Goal: Find specific page/section: Find specific page/section

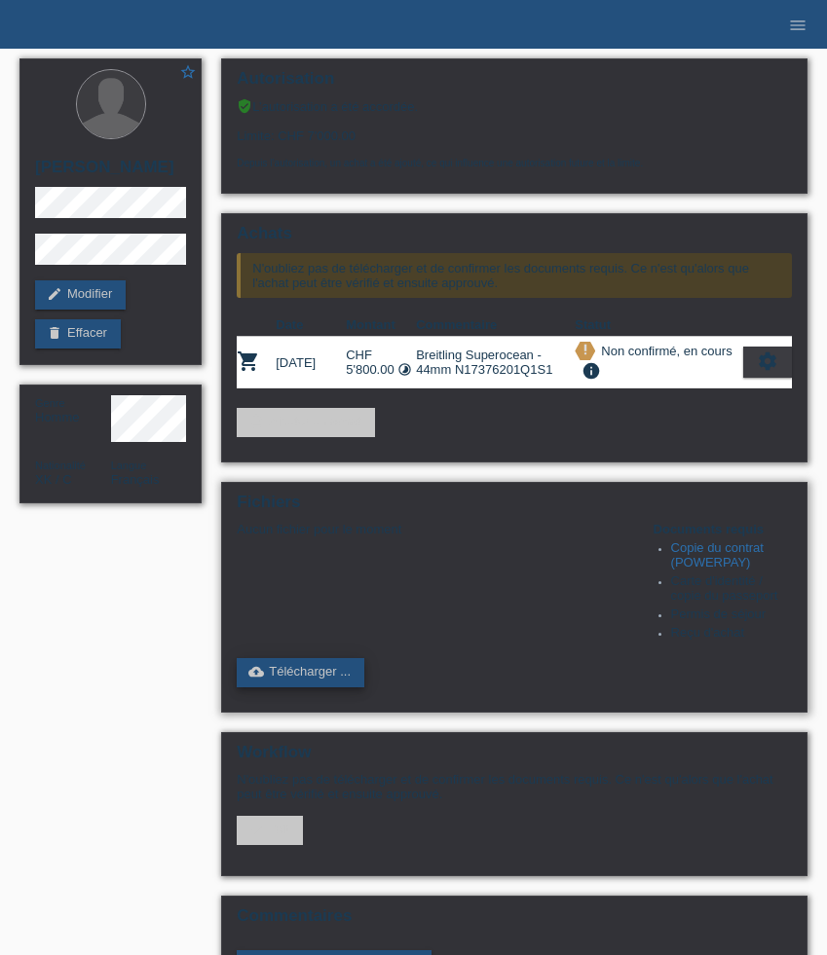
click at [306, 687] on link "cloud_upload Télécharger ..." at bounding box center [301, 672] width 128 height 29
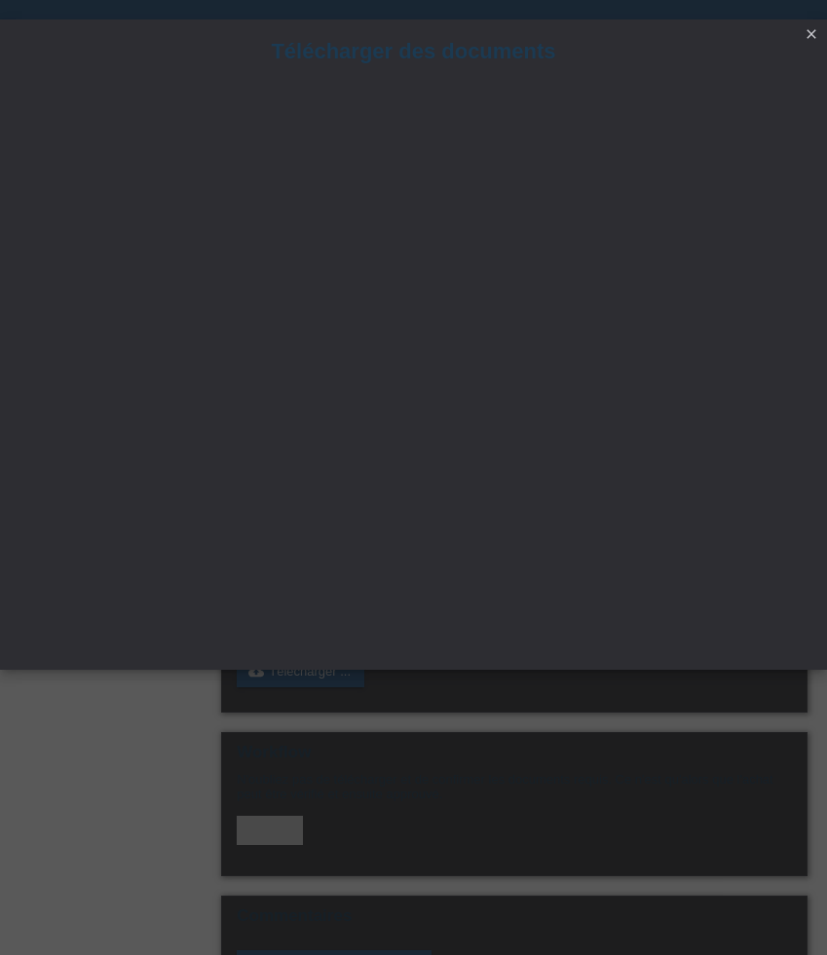
click at [811, 36] on icon "close" at bounding box center [811, 34] width 16 height 16
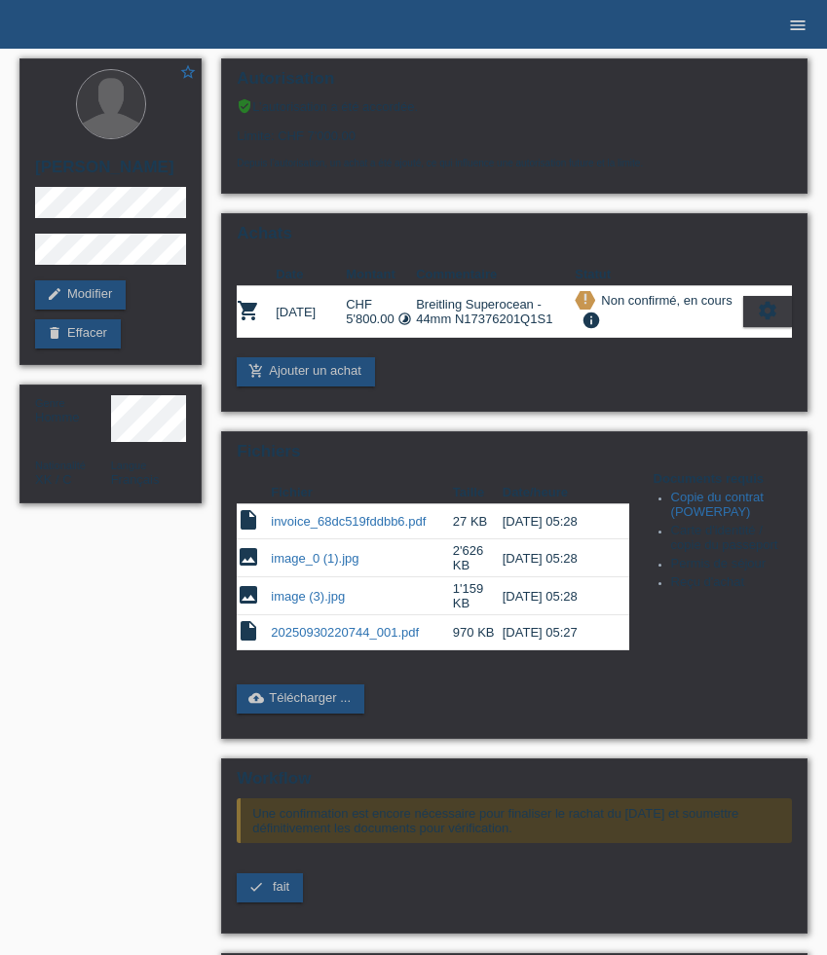
click at [793, 31] on icon "menu" at bounding box center [797, 25] width 19 height 19
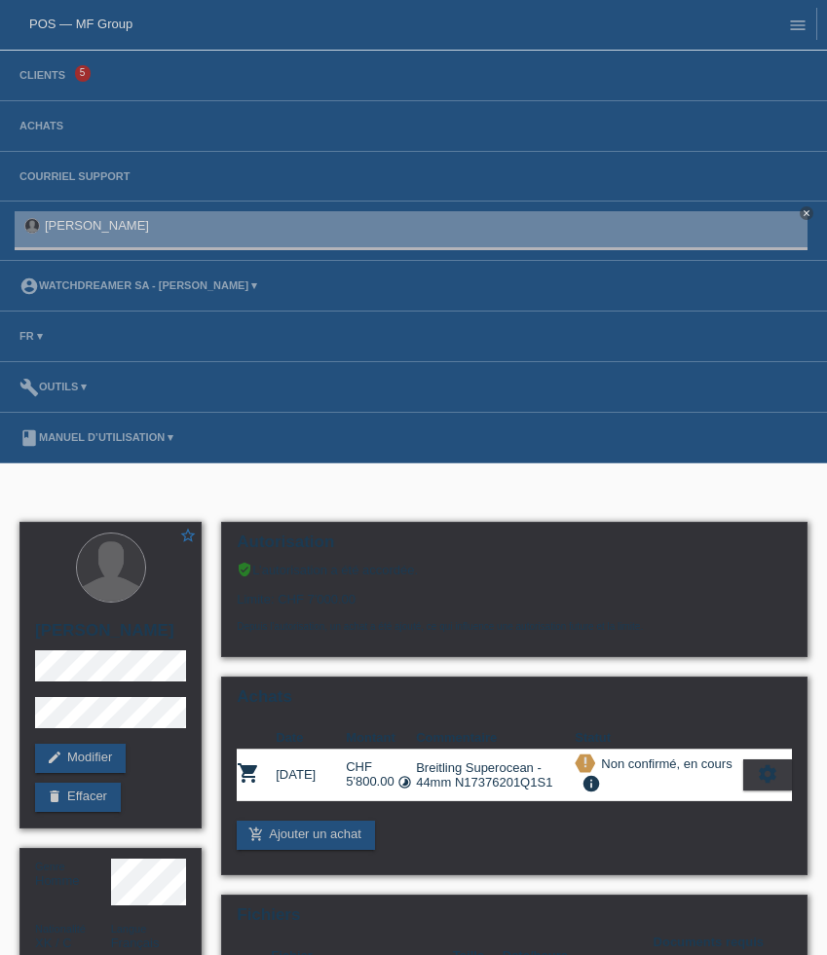
click at [50, 108] on li "Achats" at bounding box center [413, 126] width 827 height 51
click at [50, 124] on link "Achats" at bounding box center [41, 126] width 63 height 12
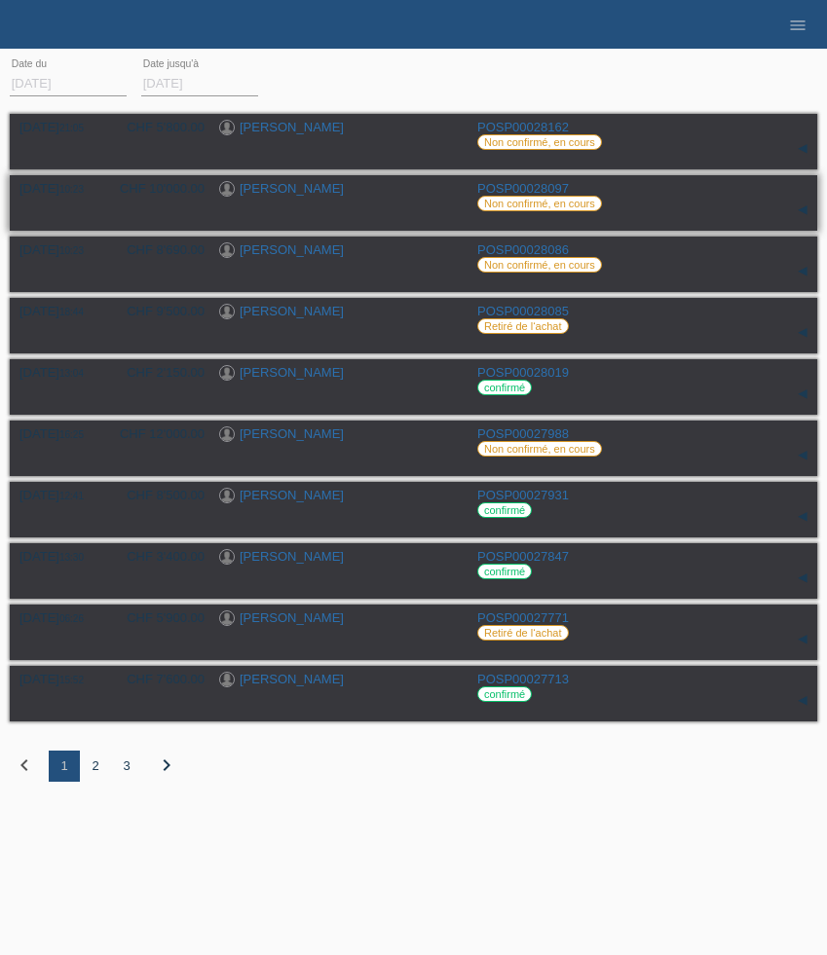
click at [290, 189] on link "[PERSON_NAME]" at bounding box center [292, 188] width 104 height 15
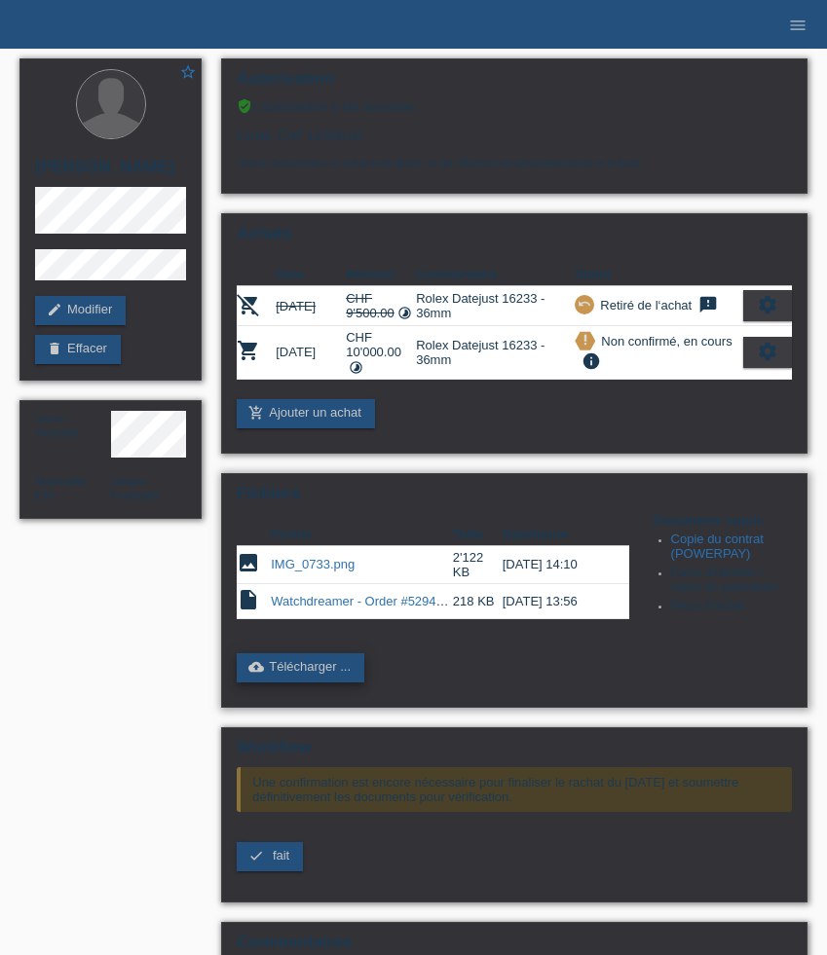
click at [319, 683] on link "cloud_upload Télécharger ..." at bounding box center [301, 667] width 128 height 29
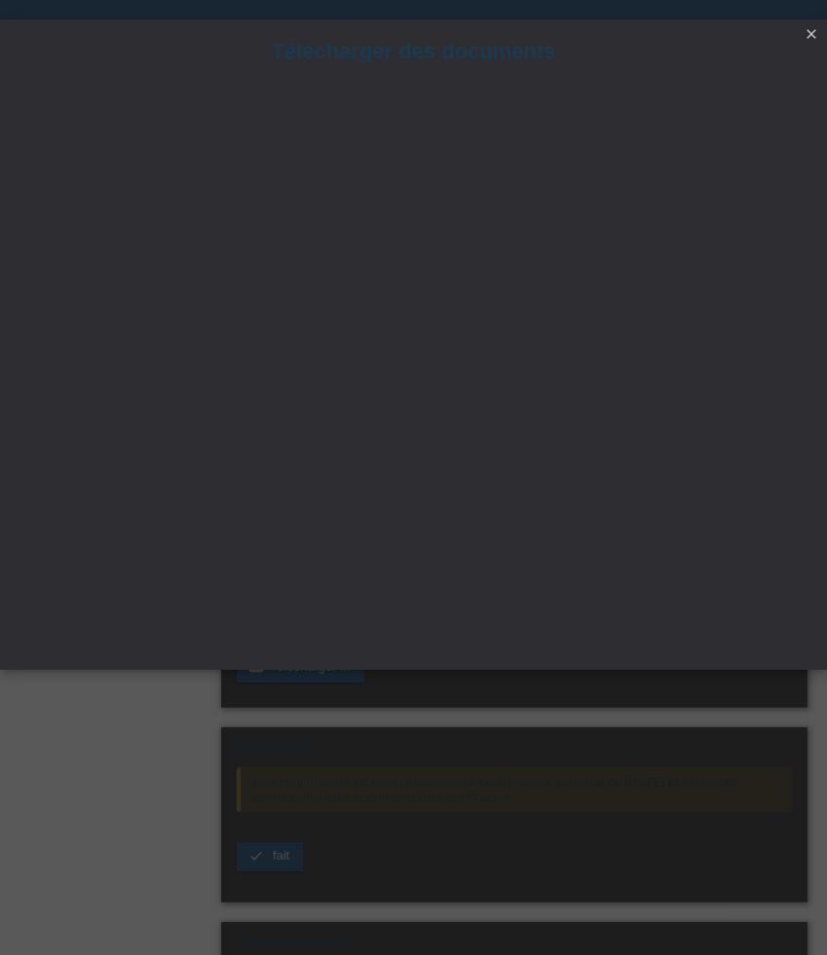
click at [811, 36] on icon "close" at bounding box center [811, 34] width 16 height 16
